Goal: Information Seeking & Learning: Learn about a topic

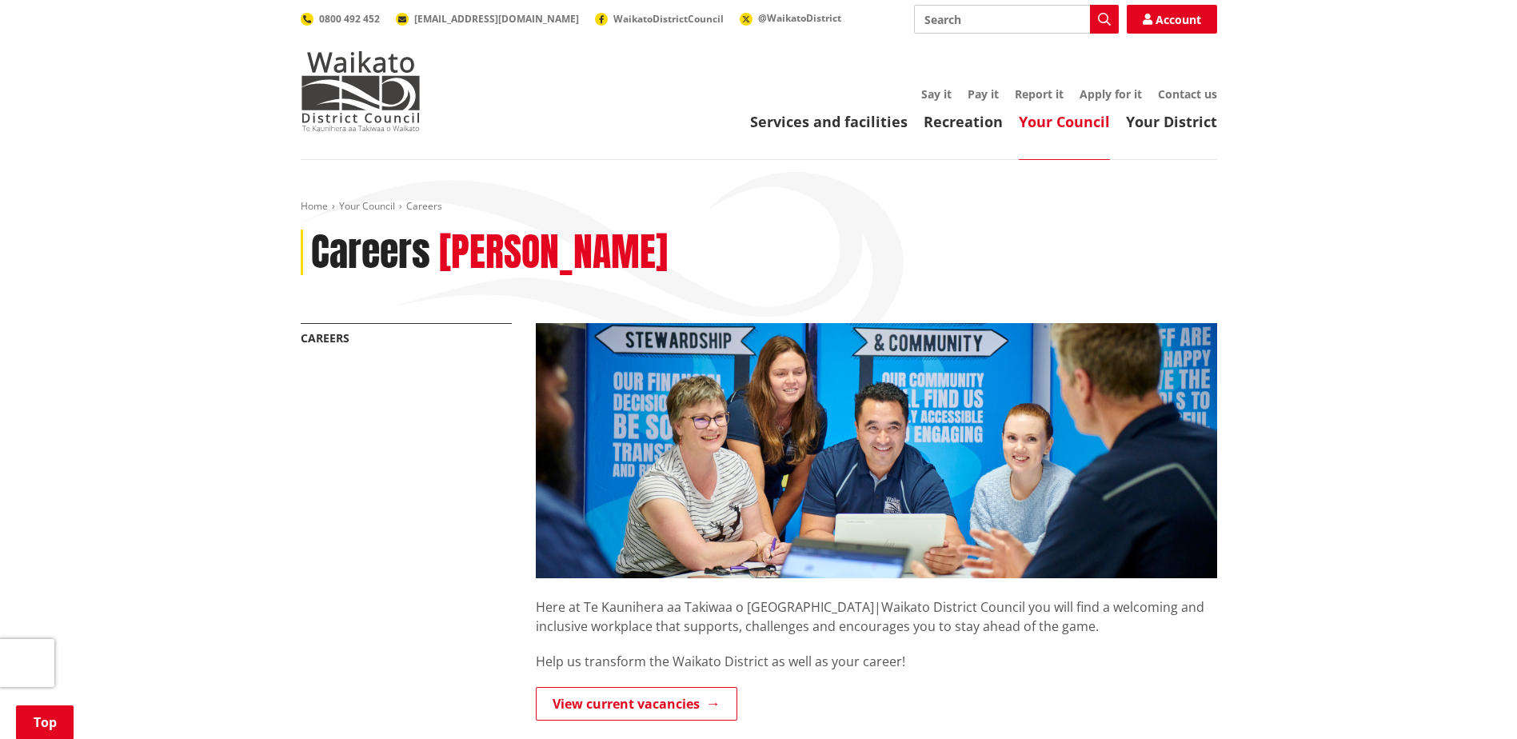
scroll to position [320, 0]
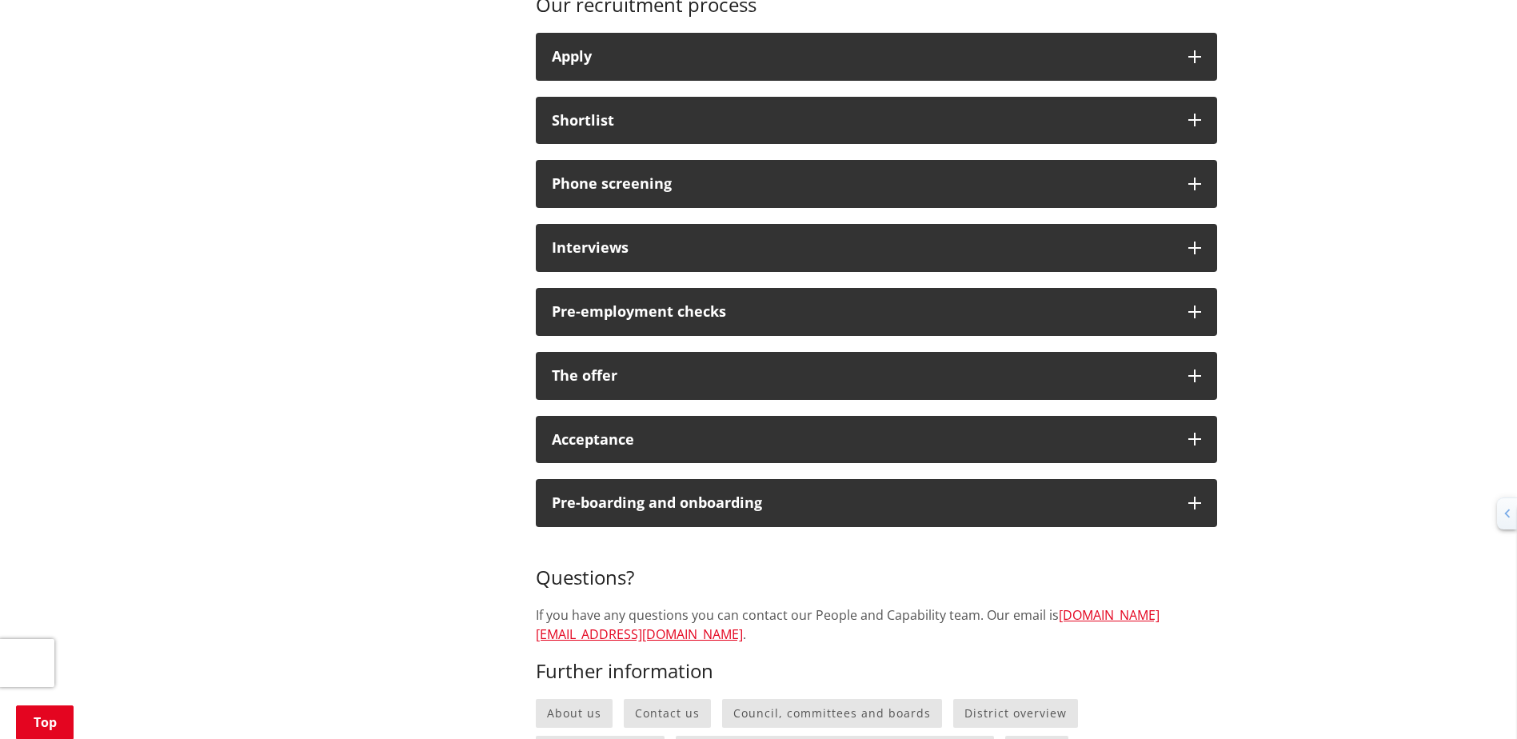
scroll to position [1040, 0]
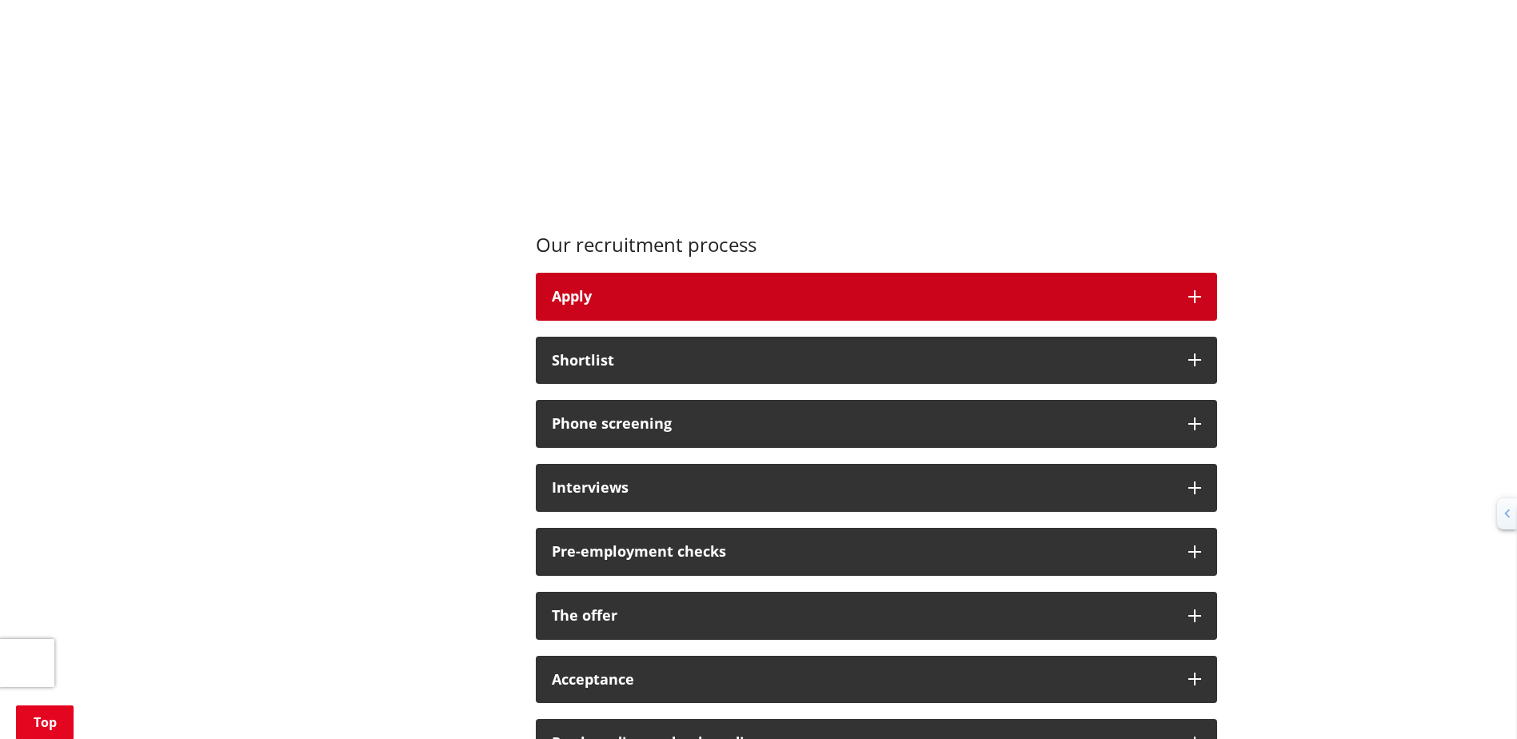
click at [766, 294] on div "Apply" at bounding box center [862, 297] width 621 height 16
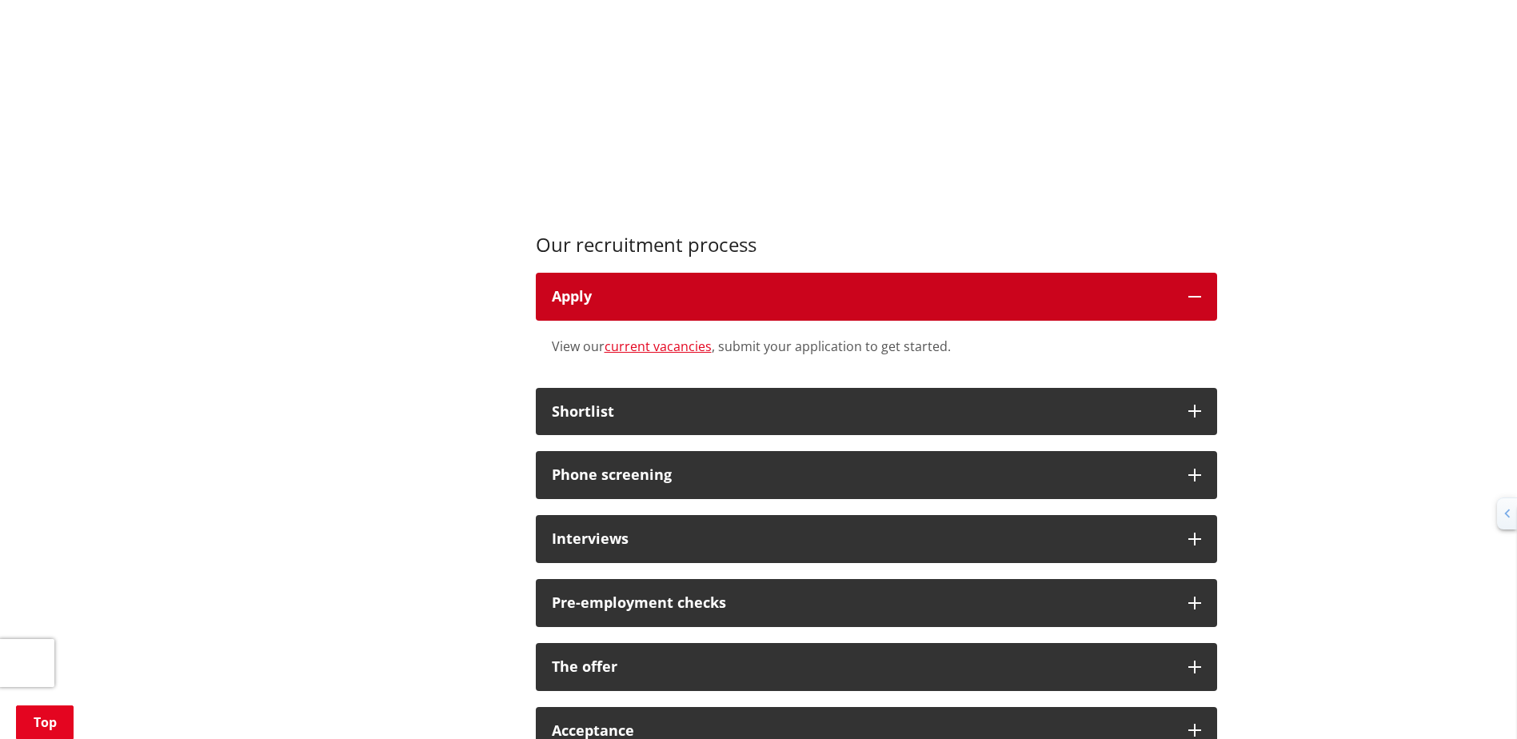
click at [768, 293] on div "Apply" at bounding box center [862, 297] width 621 height 16
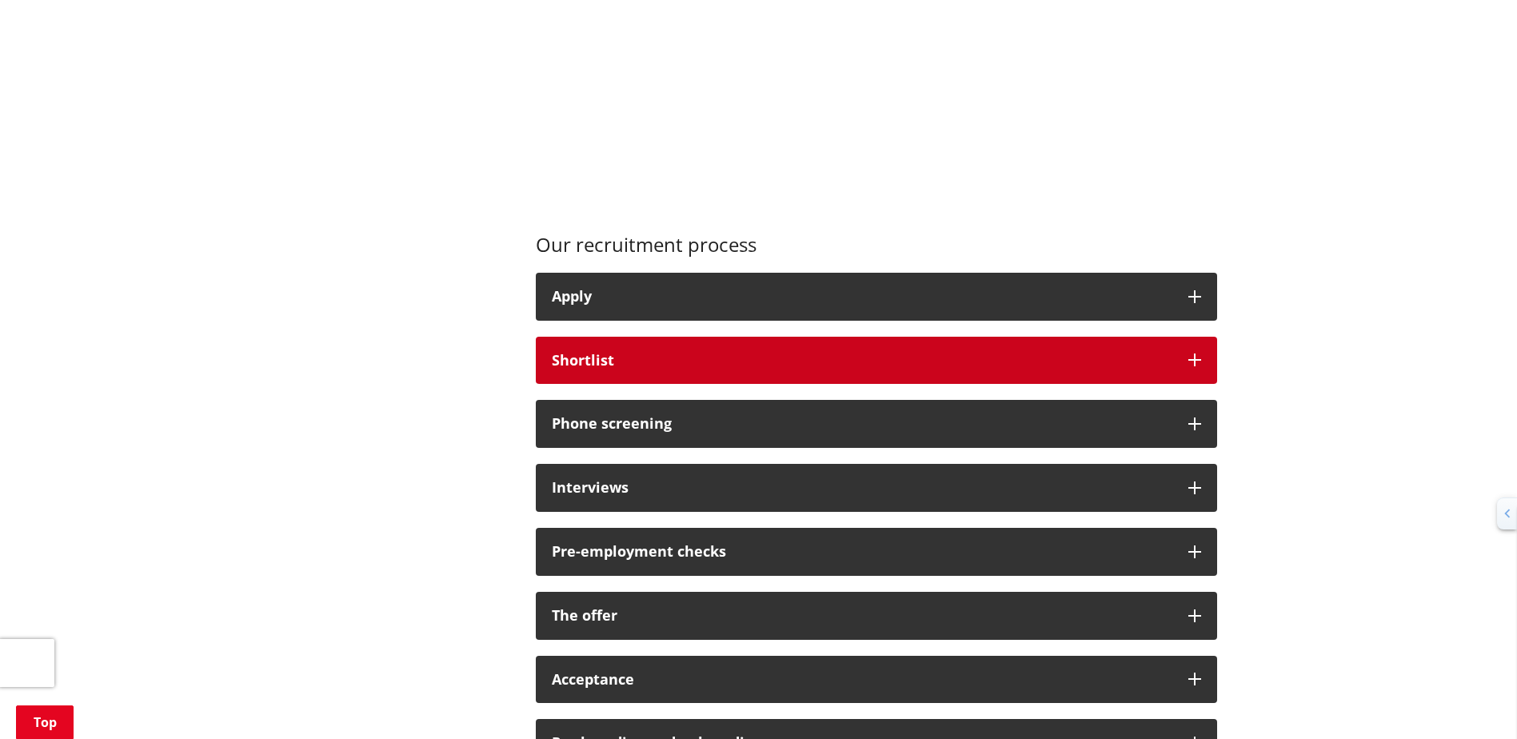
click at [714, 350] on button "Shortlist" at bounding box center [876, 361] width 681 height 48
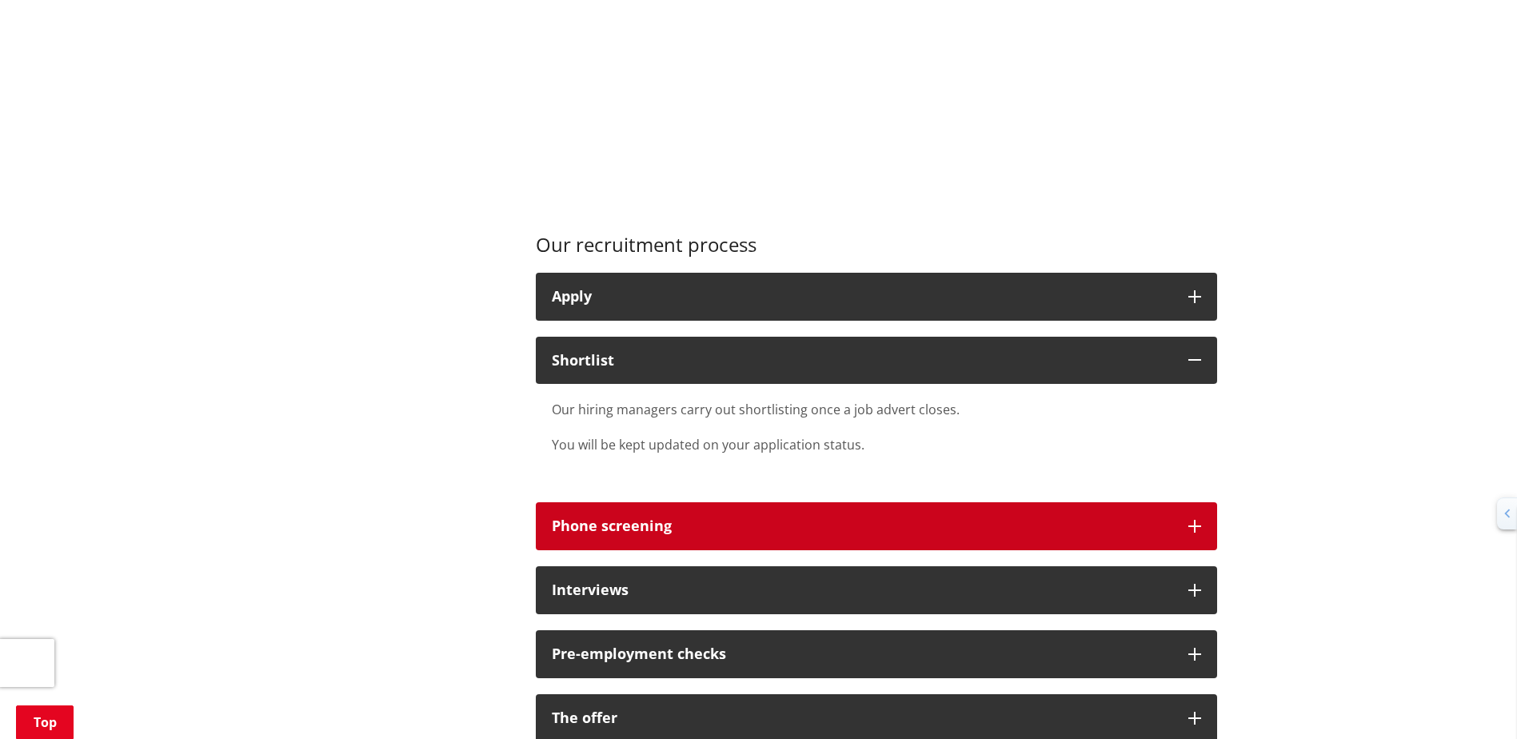
click at [687, 545] on button "Phone screening" at bounding box center [876, 526] width 681 height 48
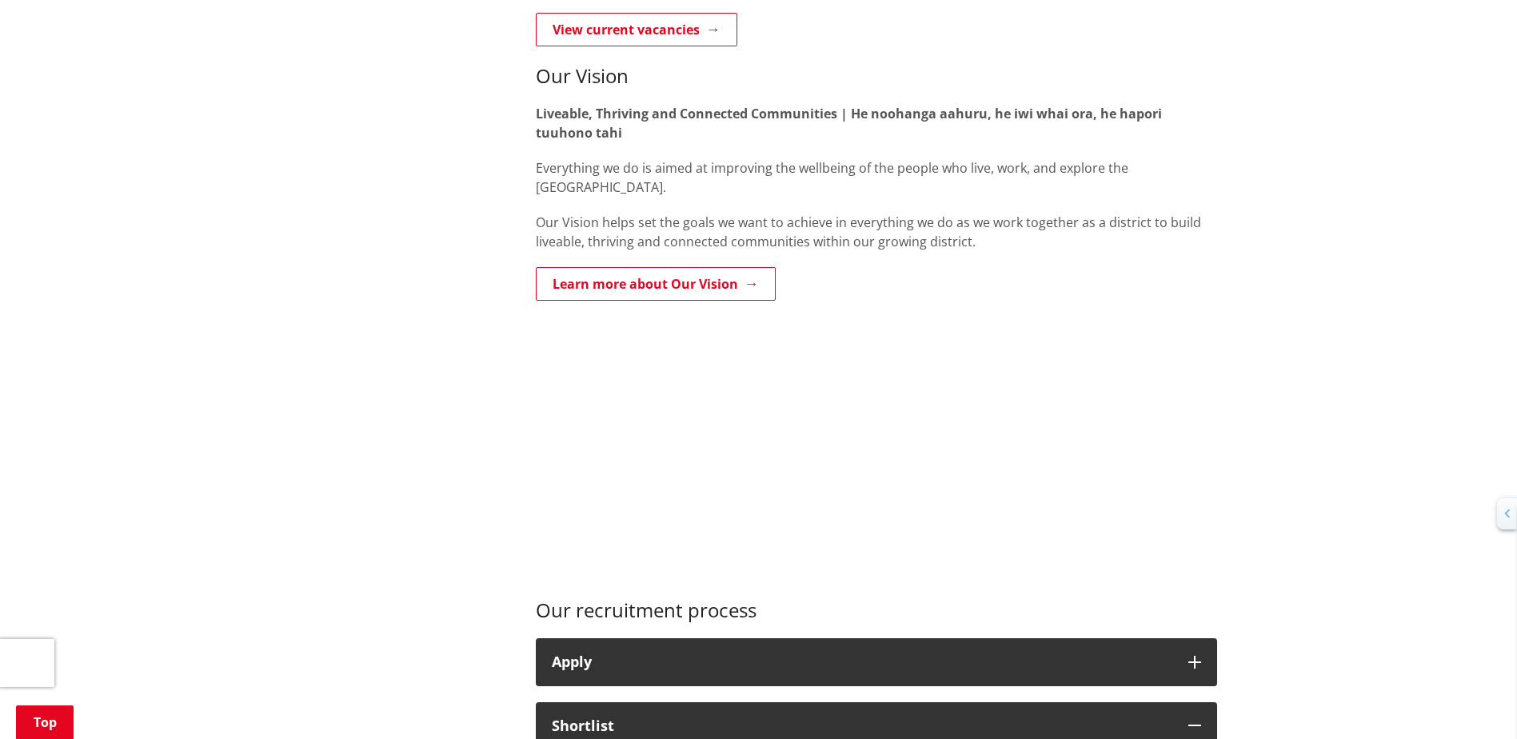
scroll to position [480, 0]
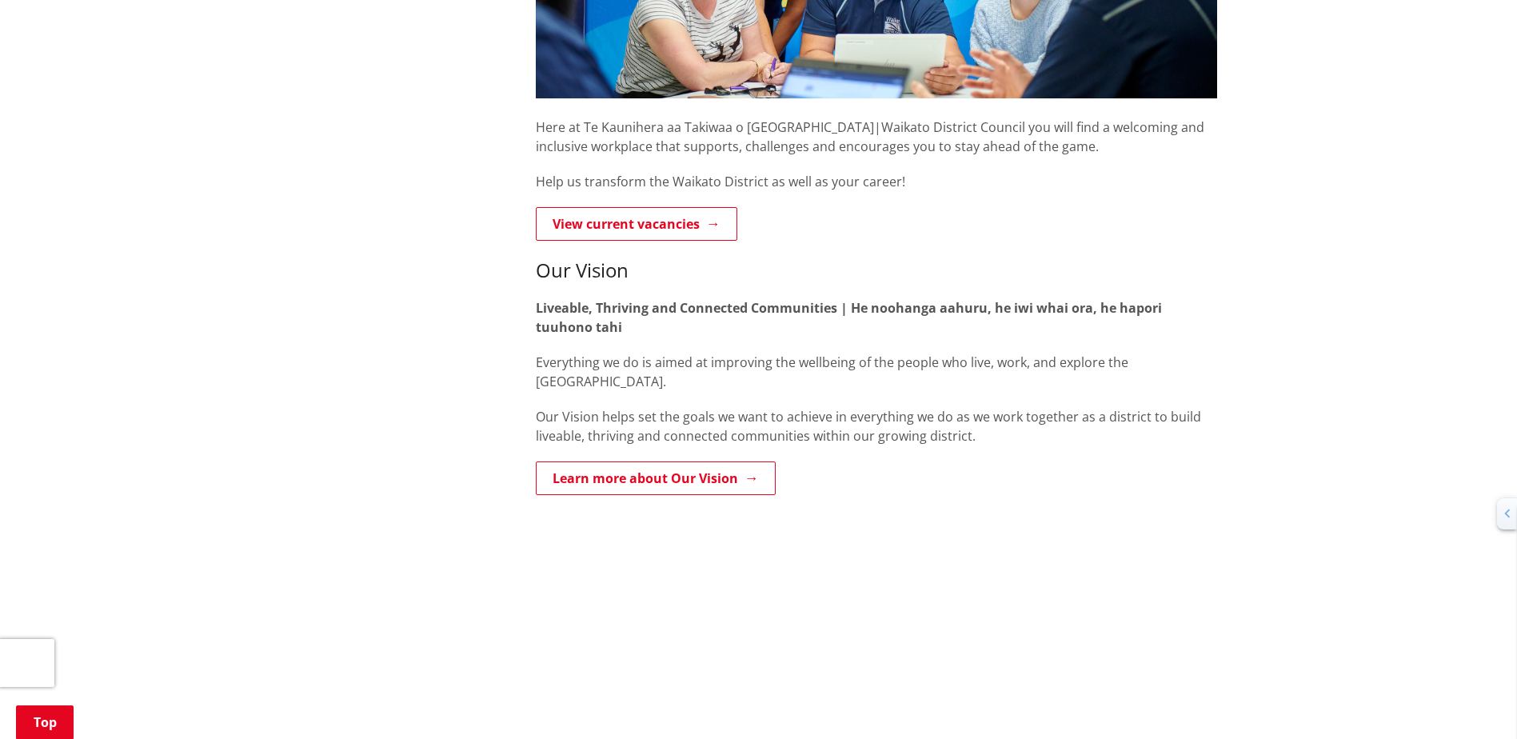
click at [706, 480] on link "Learn more about Our Vision" at bounding box center [656, 478] width 240 height 34
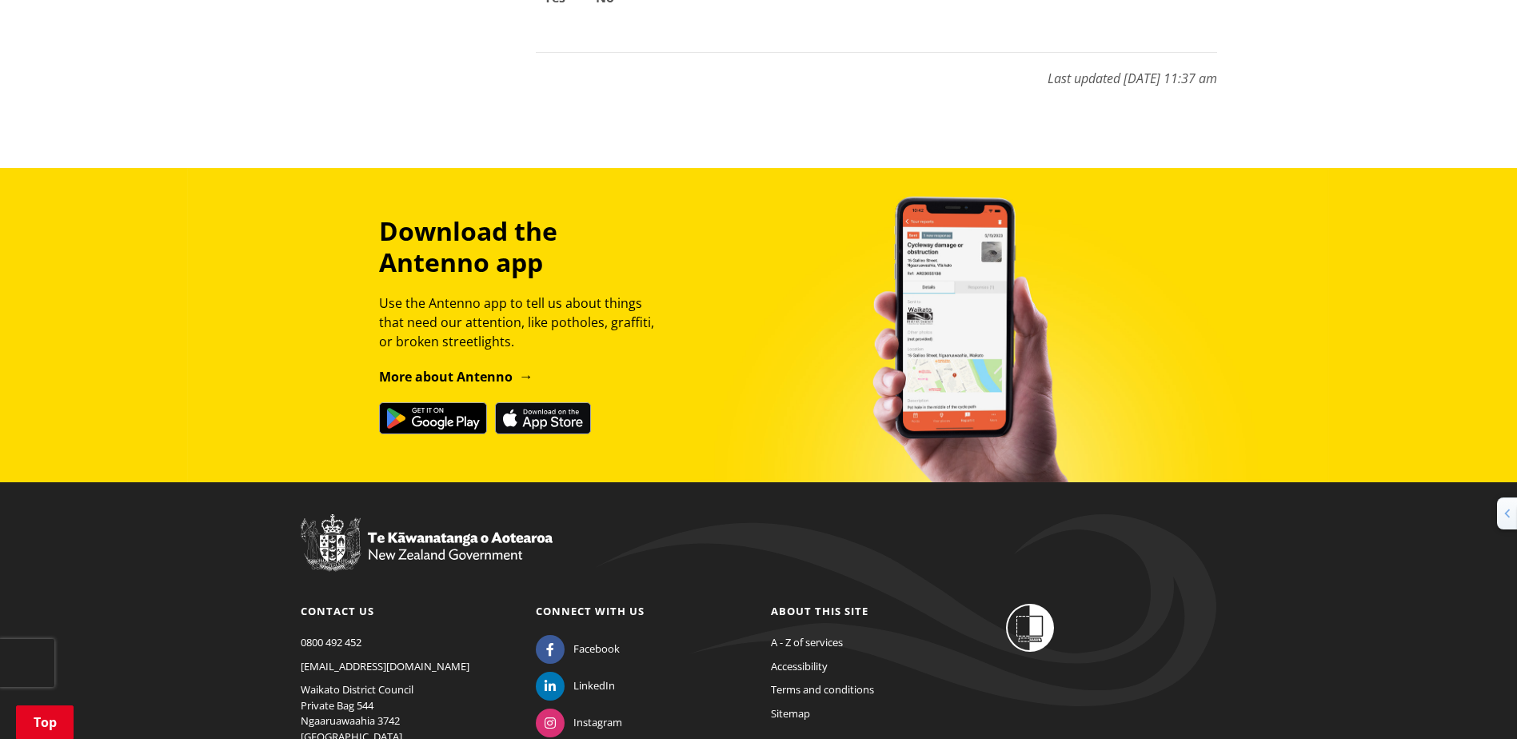
scroll to position [4138, 0]
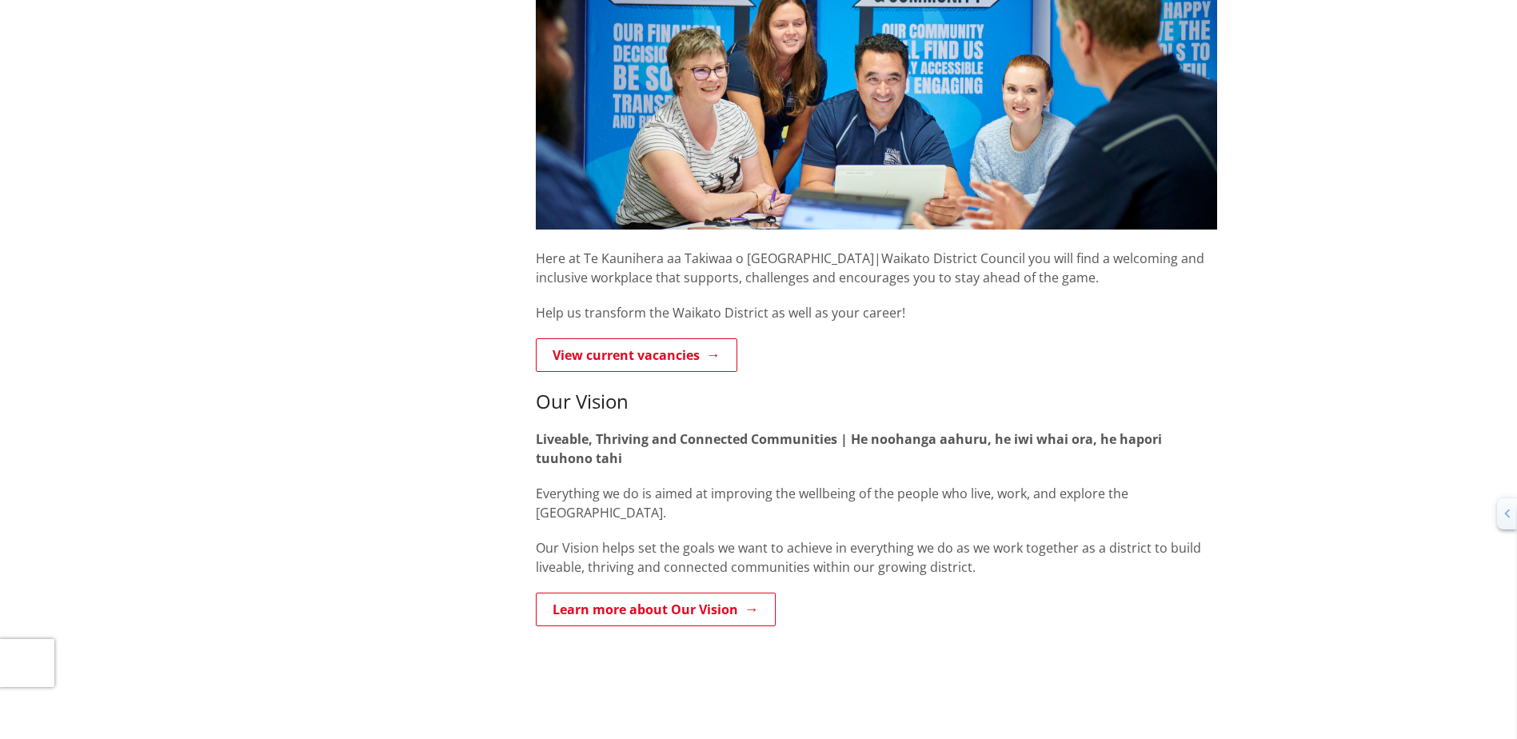
scroll to position [480, 0]
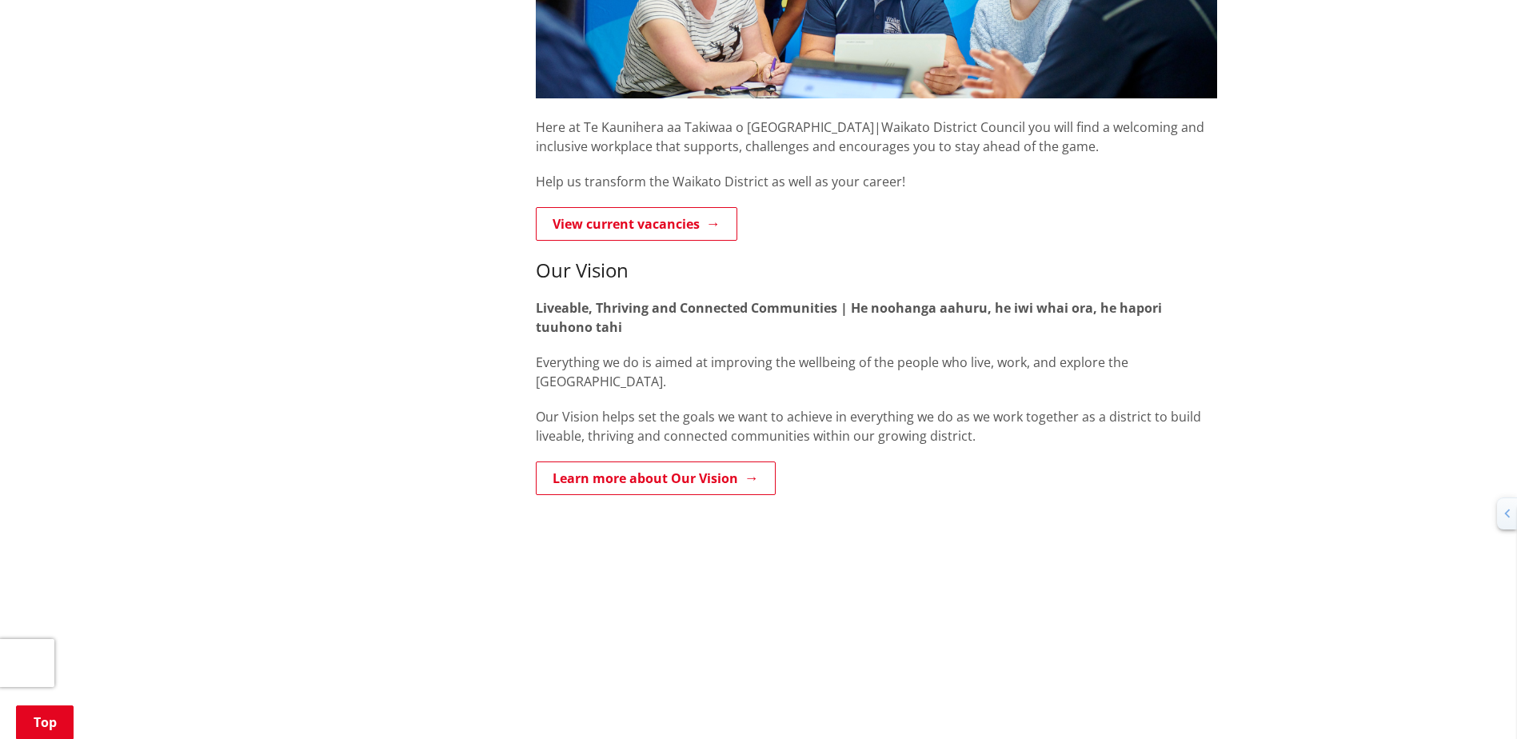
click at [680, 211] on link "View current vacancies" at bounding box center [637, 224] width 202 height 34
